Goal: Transaction & Acquisition: Purchase product/service

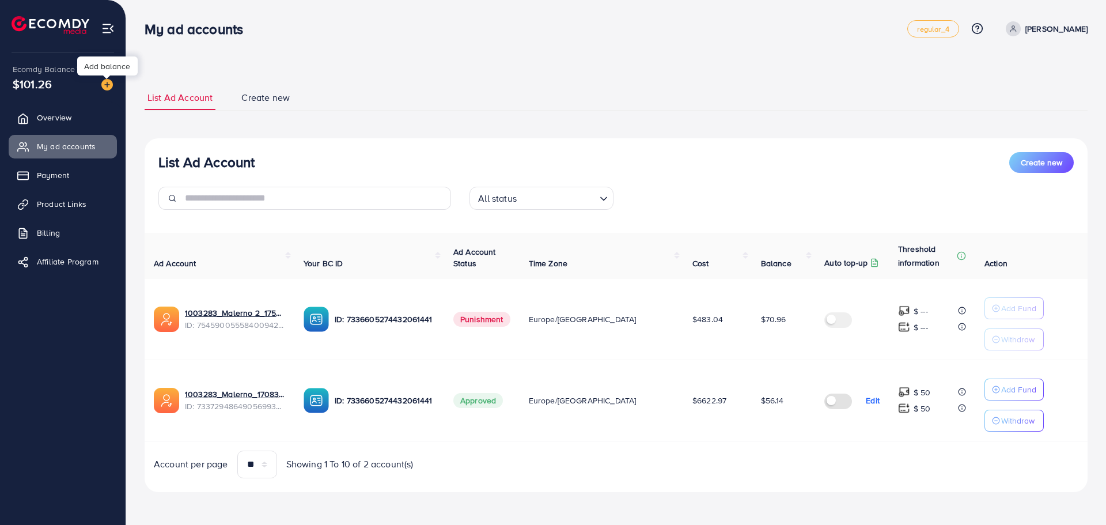
click at [108, 87] on img at bounding box center [107, 85] width 12 height 12
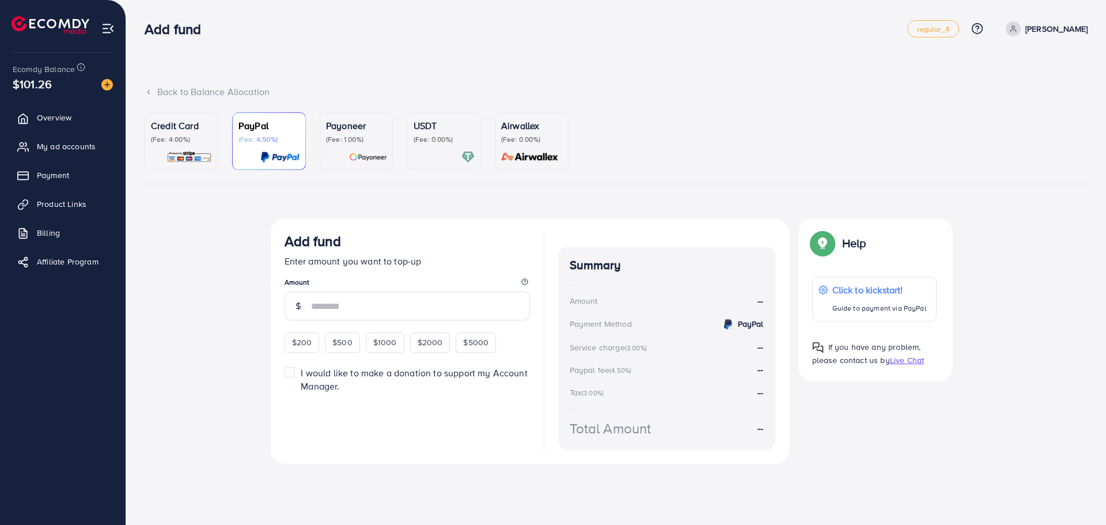
click at [203, 158] on img at bounding box center [188, 156] width 45 height 13
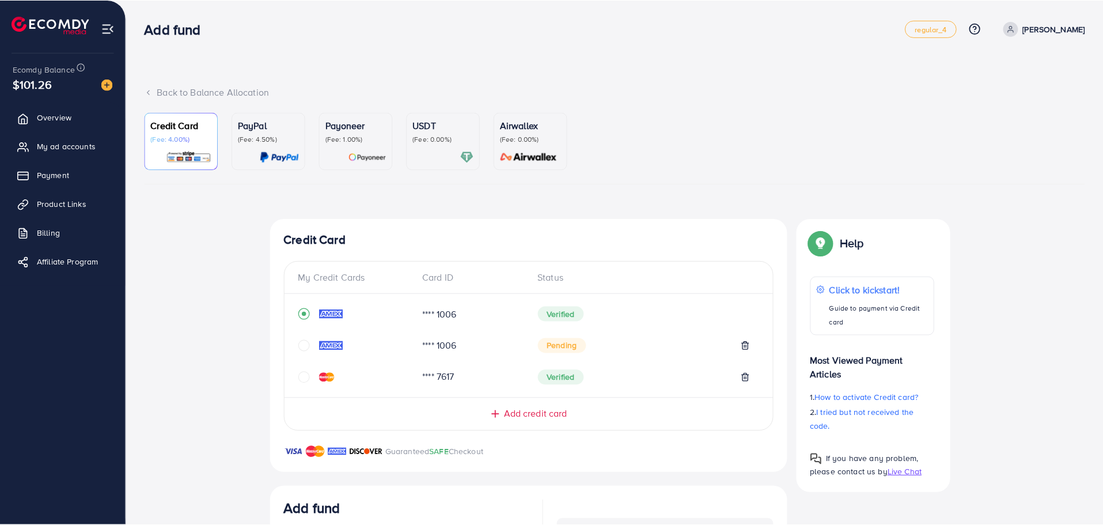
scroll to position [255, 0]
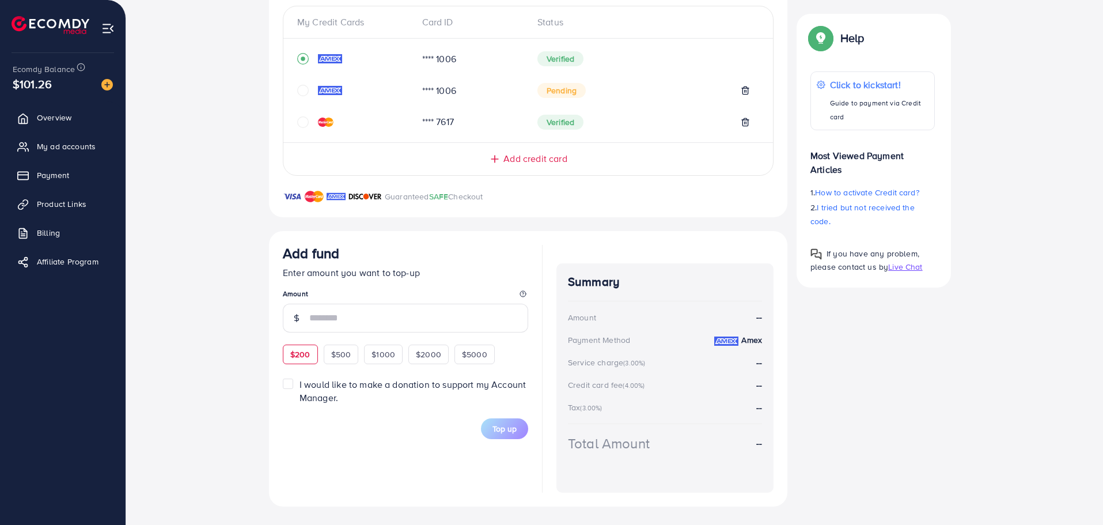
click at [292, 345] on div "Add fund Enter amount you want to top-up Amount $200 $500 $1000 $2000 $5000" at bounding box center [405, 304] width 245 height 119
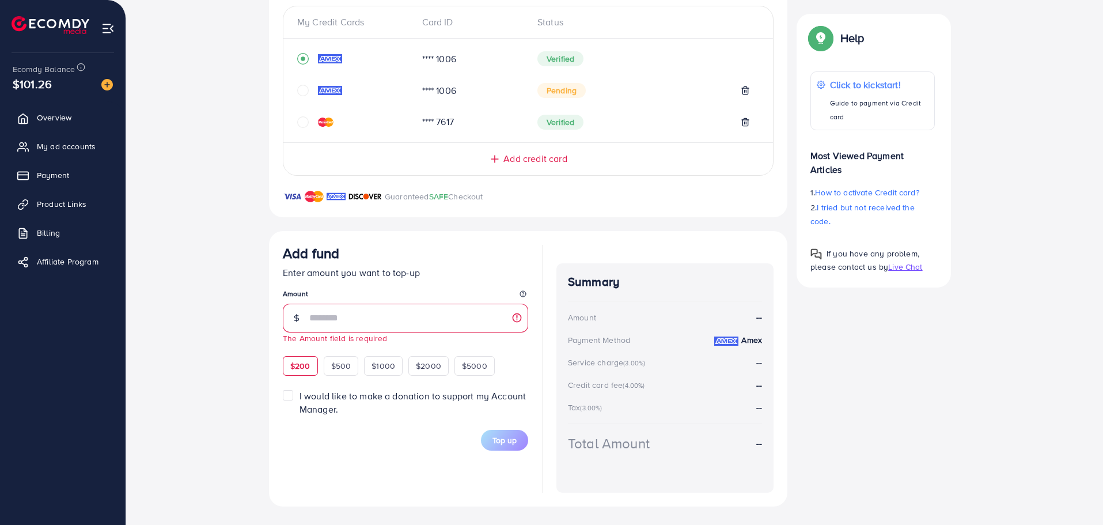
click at [312, 365] on div "$200" at bounding box center [300, 366] width 35 height 20
type input "***"
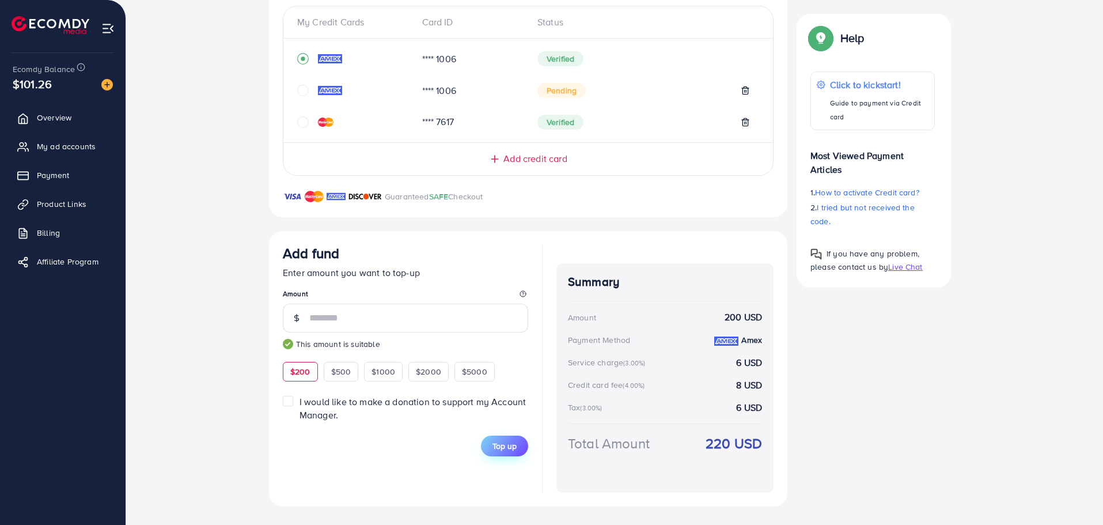
click at [517, 447] on button "Top up" at bounding box center [504, 445] width 47 height 21
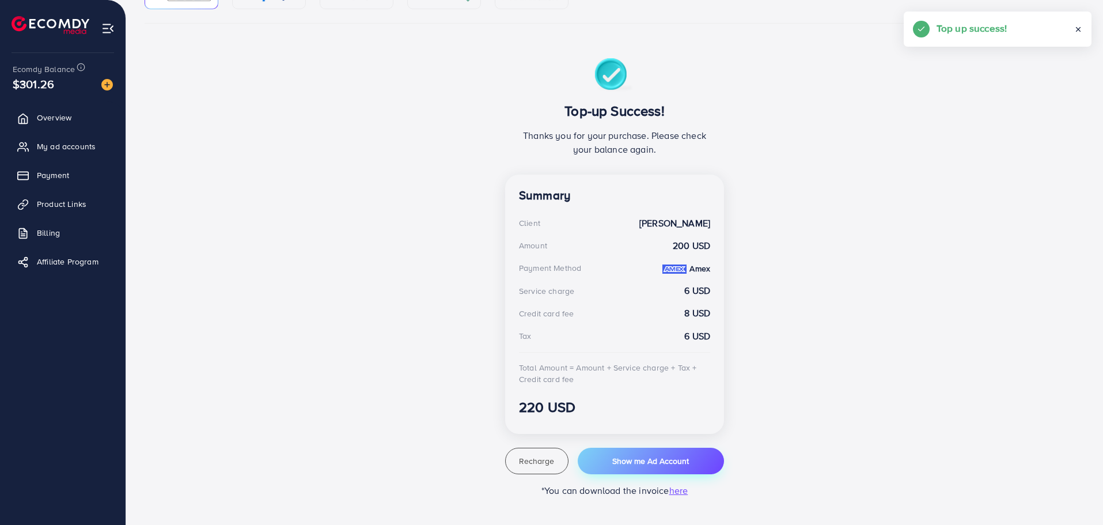
click at [651, 461] on span "Show me Ad Account" at bounding box center [650, 461] width 77 height 12
